Goal: Find specific page/section: Find specific page/section

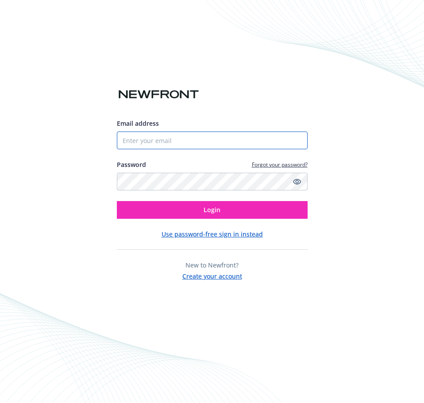
click at [205, 137] on input "Email address" at bounding box center [212, 140] width 191 height 18
type input "[EMAIL_ADDRESS][DOMAIN_NAME]"
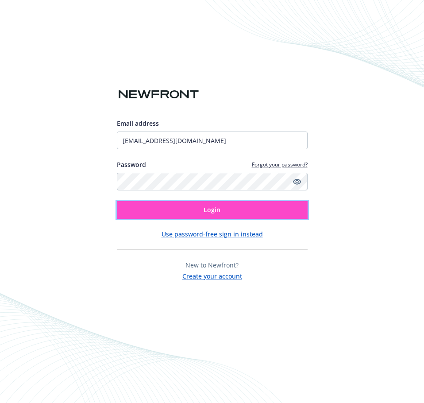
click at [189, 210] on button "Login" at bounding box center [212, 210] width 191 height 18
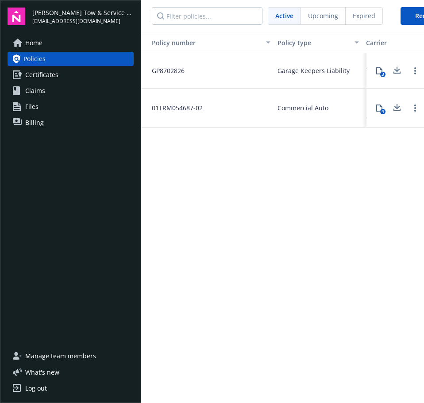
click at [45, 71] on span "Certificates" at bounding box center [41, 75] width 33 height 14
